Goal: Task Accomplishment & Management: Use online tool/utility

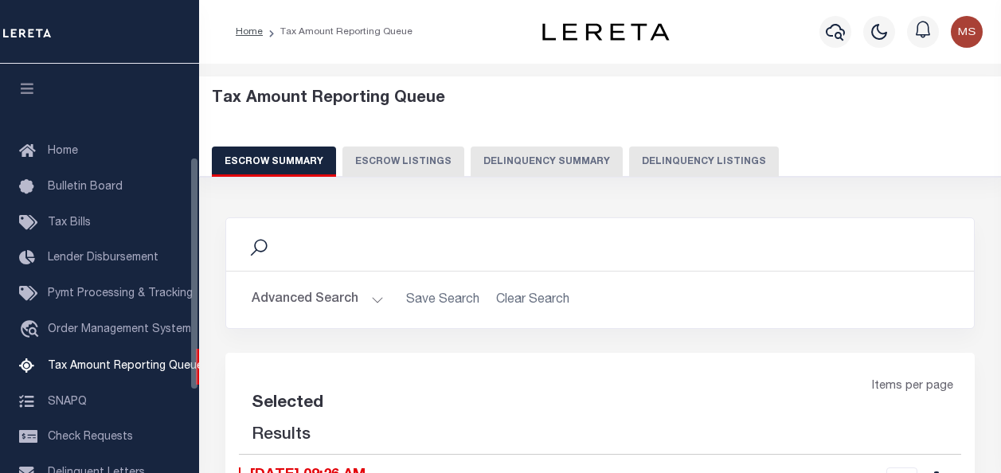
select select "100"
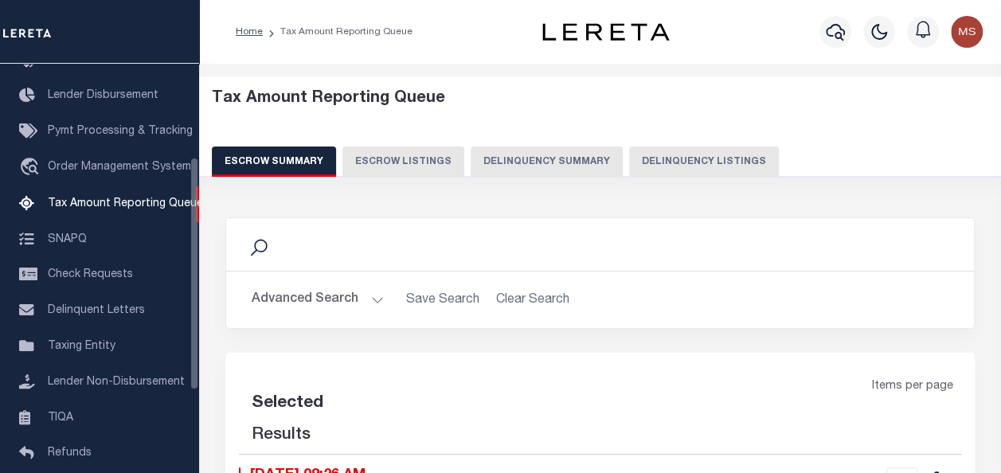
select select "100"
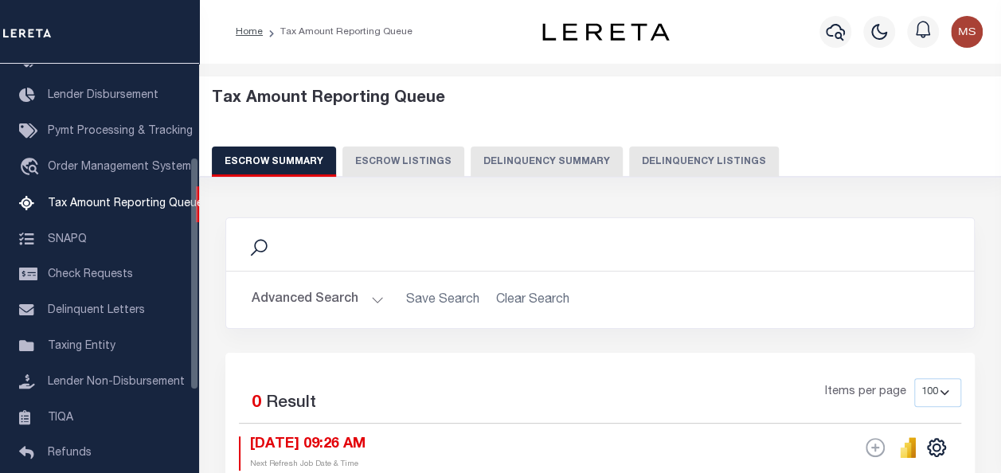
click at [676, 163] on button "Delinquency Listings" at bounding box center [704, 162] width 150 height 30
select select "100"
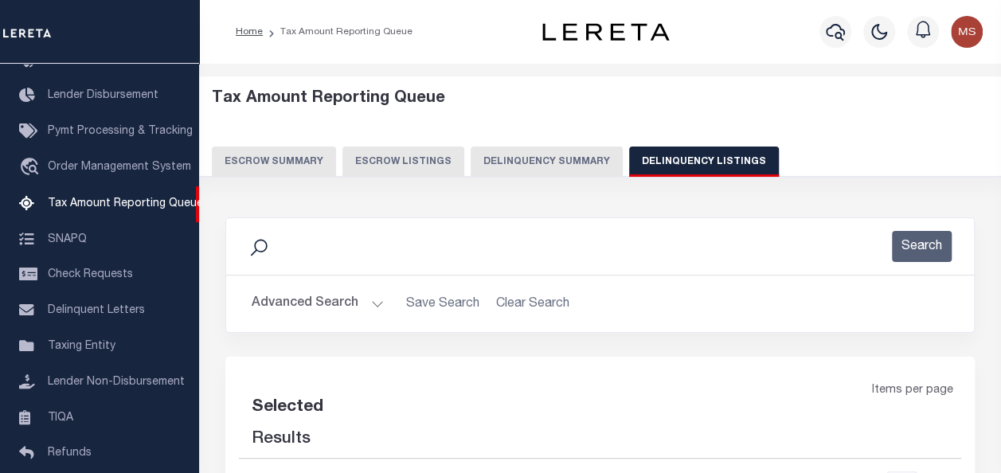
select select "100"
click at [373, 298] on button "Advanced Search" at bounding box center [318, 303] width 132 height 31
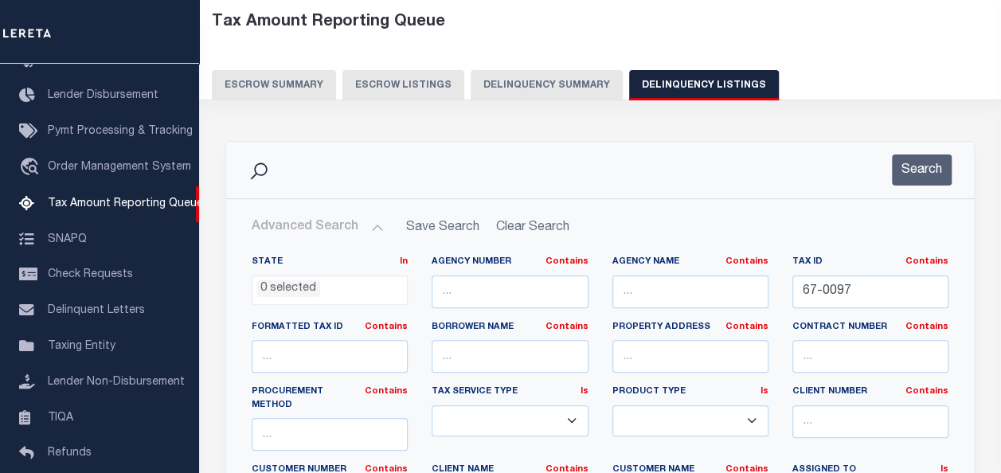
scroll to position [80, 0]
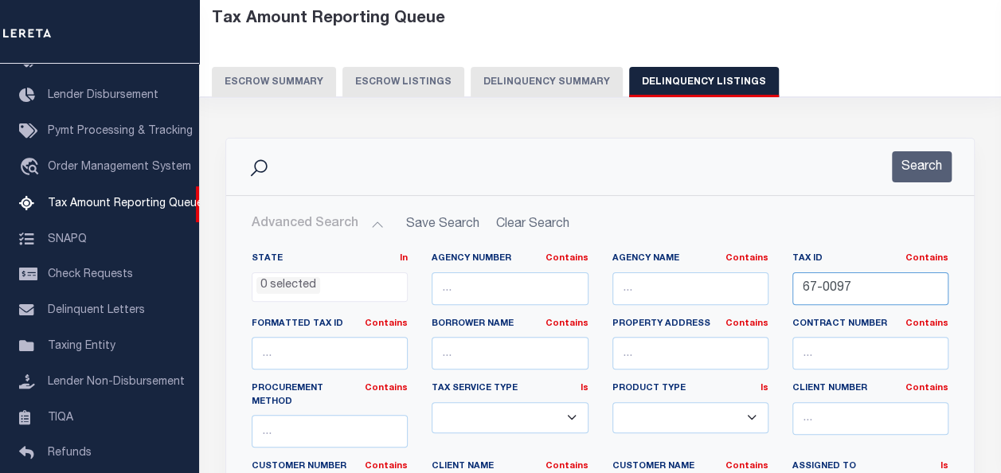
drag, startPoint x: 858, startPoint y: 284, endPoint x: 781, endPoint y: 286, distance: 77.3
click at [781, 286] on div "Tax ID Contains Contains Is 67-0097" at bounding box center [871, 285] width 180 height 65
paste input "016948"
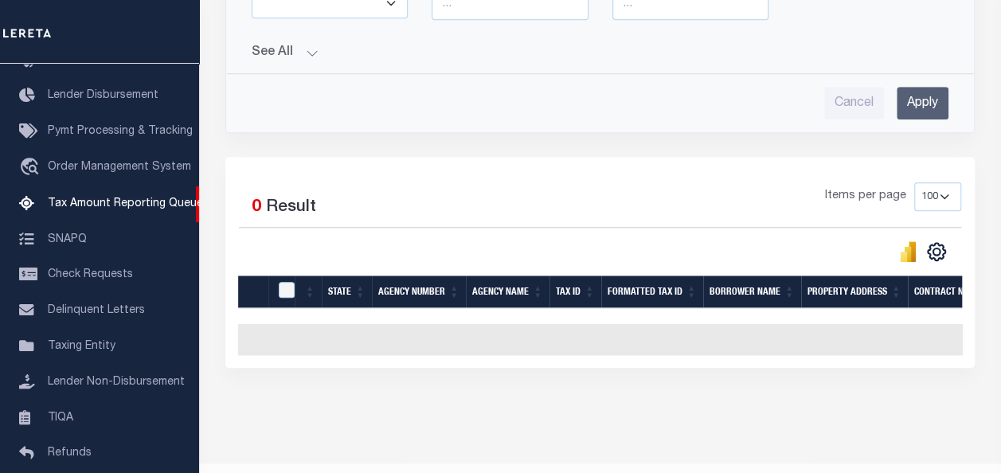
scroll to position [668, 0]
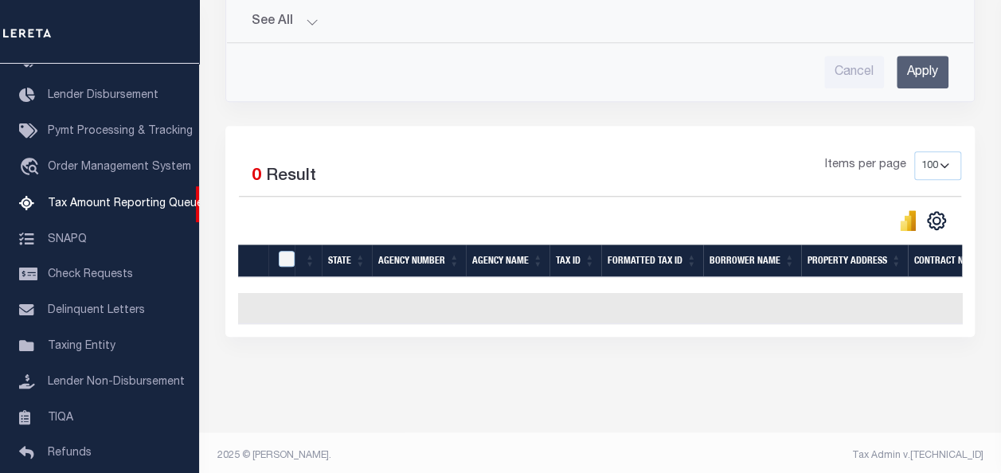
type input "016948"
click at [928, 56] on input "Apply" at bounding box center [923, 72] width 52 height 33
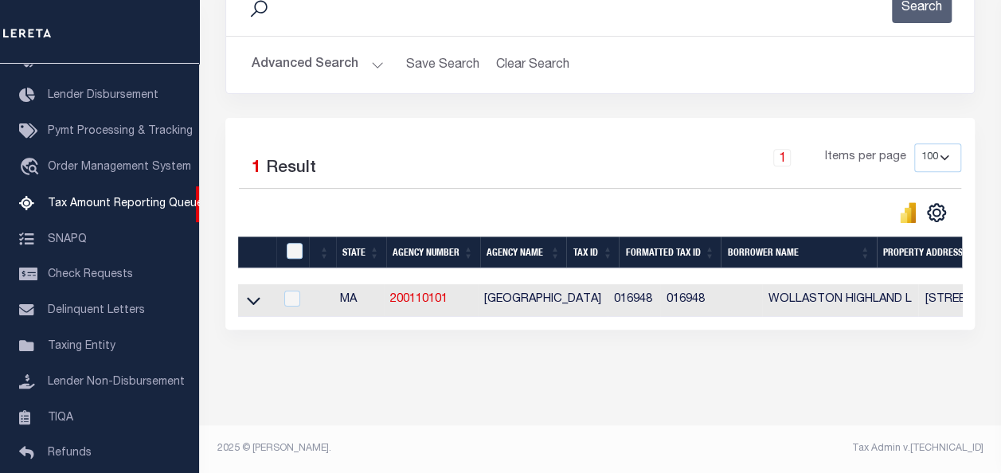
scroll to position [249, 0]
click at [250, 292] on icon at bounding box center [254, 300] width 14 height 17
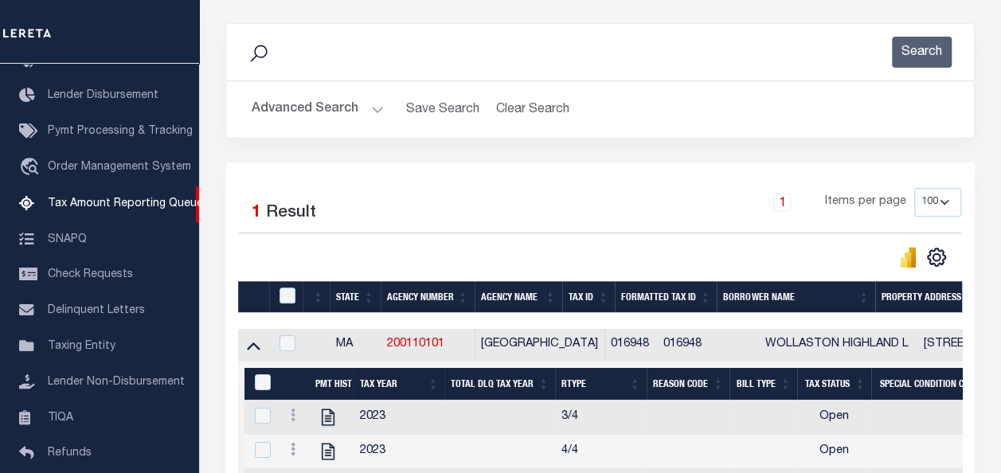
scroll to position [170, 0]
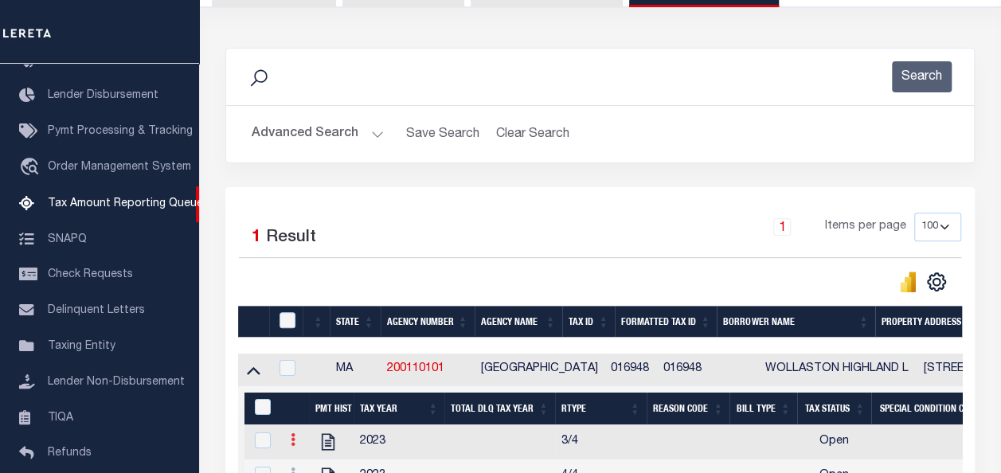
click at [294, 439] on icon at bounding box center [293, 439] width 5 height 13
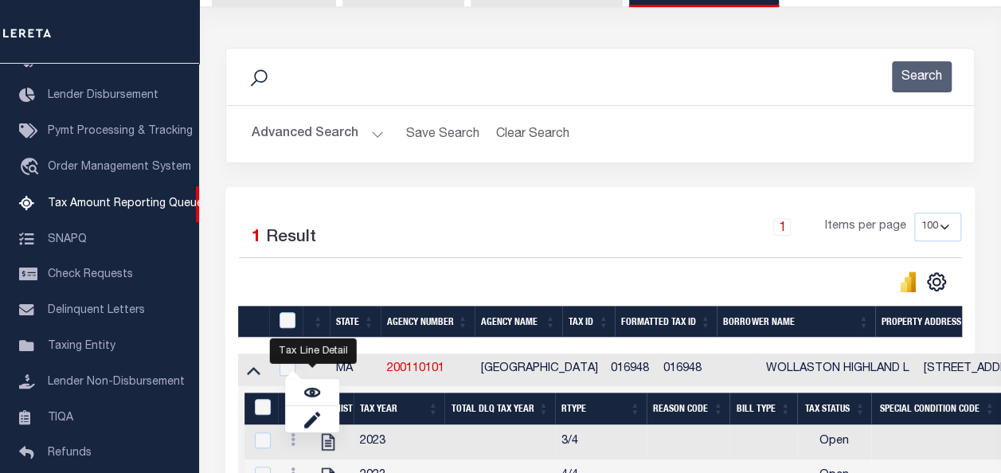
scroll to position [249, 0]
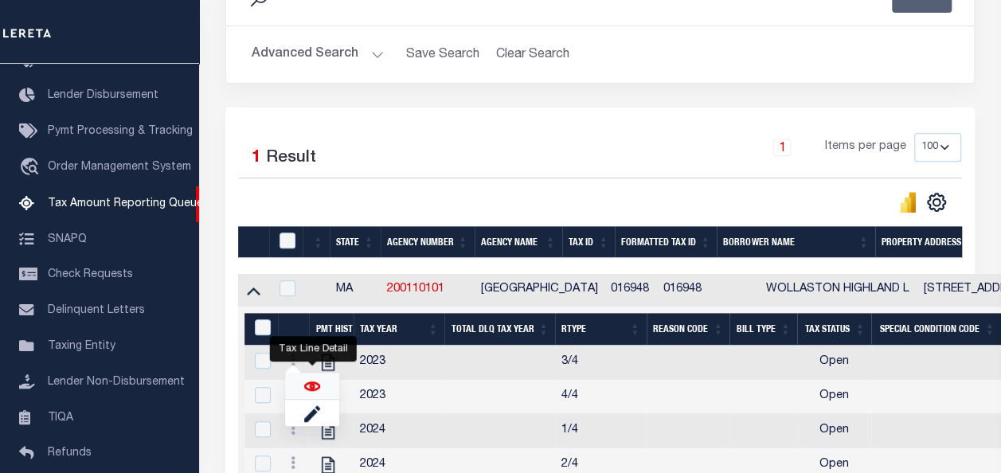
click at [306, 387] on img "" at bounding box center [312, 386] width 16 height 16
checkbox input "true"
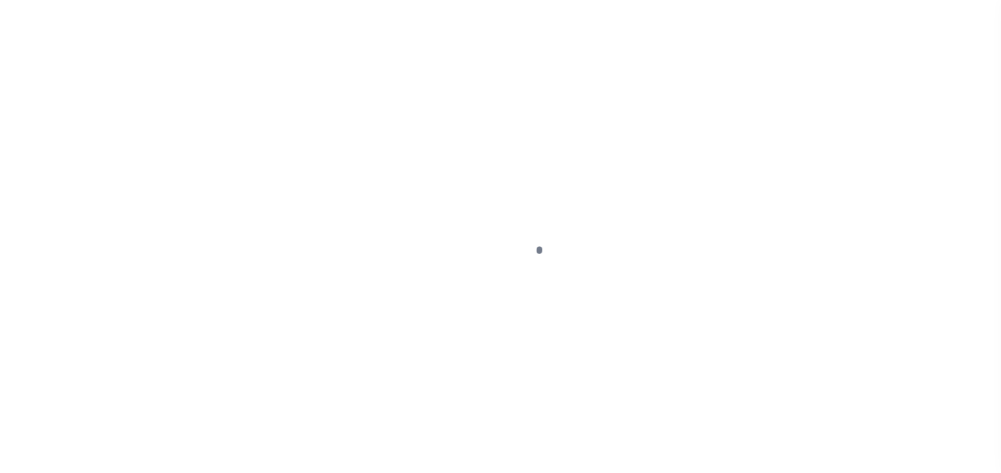
select select "OP2"
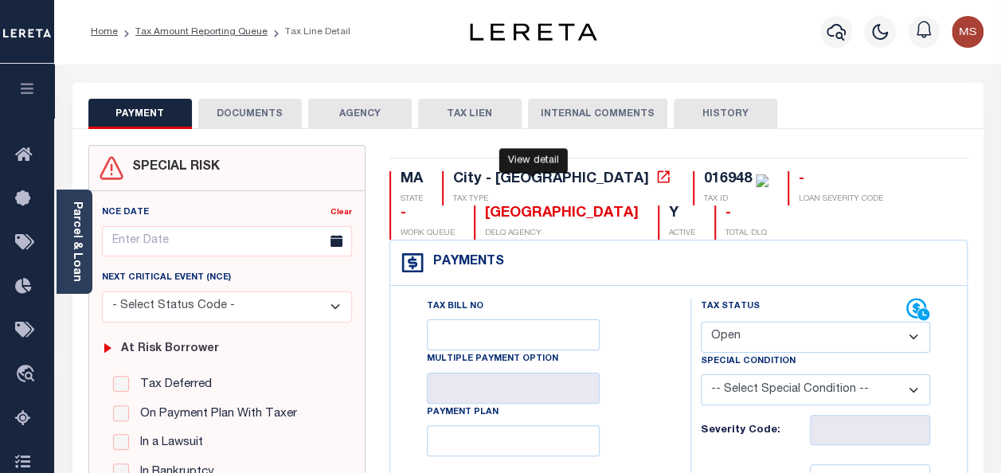
click at [656, 174] on icon at bounding box center [664, 177] width 16 height 16
click at [76, 249] on link "Parcel & Loan" at bounding box center [76, 242] width 11 height 80
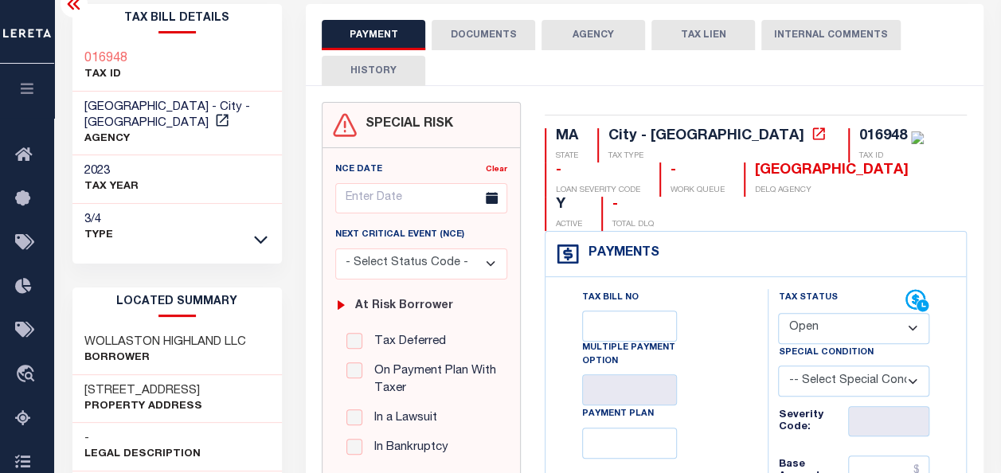
scroll to position [80, 0]
click at [119, 334] on h3 "WOLLASTON HIGHLAND LLC" at bounding box center [165, 342] width 162 height 16
copy h3 "WOLLASTON"
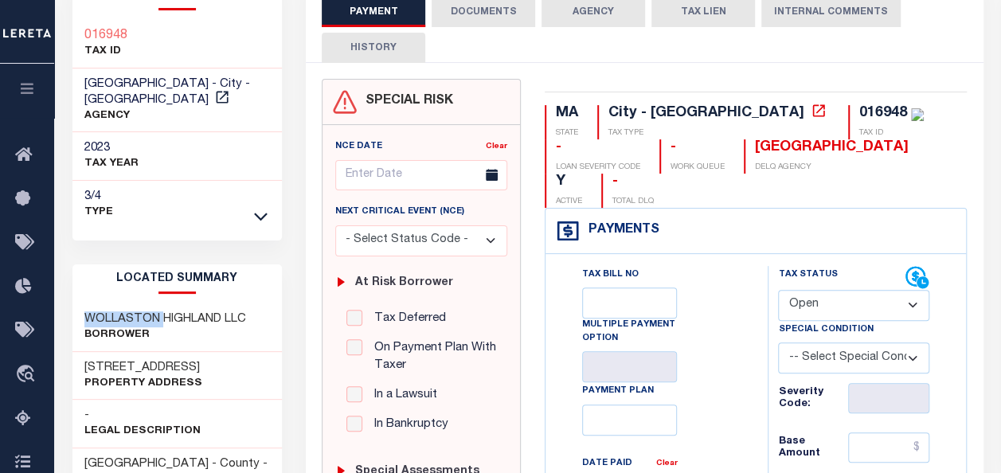
scroll to position [159, 0]
